Goal: Information Seeking & Learning: Understand process/instructions

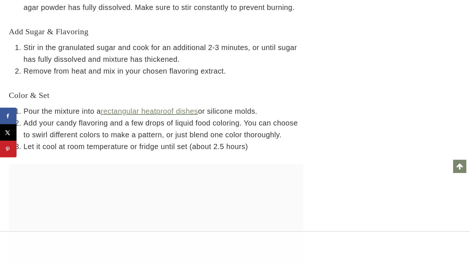
scroll to position [1985, 0]
